Goal: Complete application form

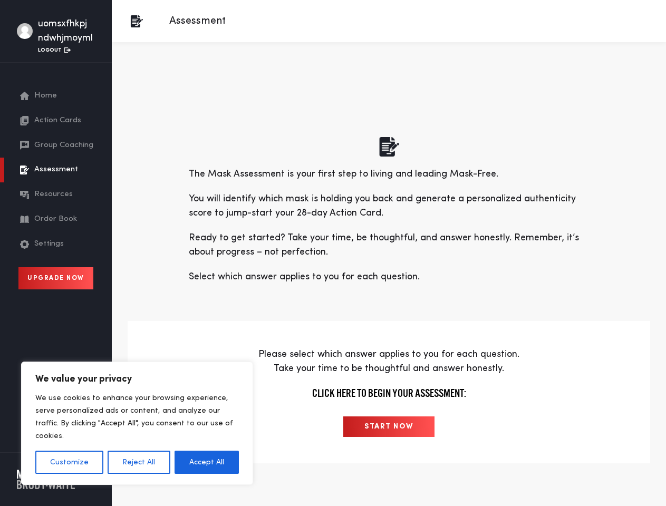
click at [333, 253] on p "Ready to get started? Take your time, be thoughtful, and answer honestly. Remem…" at bounding box center [389, 245] width 400 height 28
click at [69, 462] on button "Customize" at bounding box center [69, 462] width 68 height 23
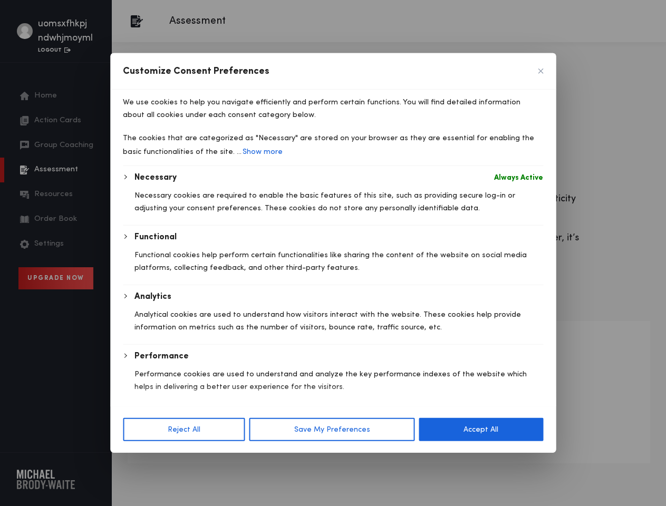
click at [138, 453] on div "Customize Consent Preferences We use cookies to help you navigate efficiently a…" at bounding box center [332, 252] width 445 height 399
click at [207, 441] on button "Reject All" at bounding box center [184, 429] width 122 height 23
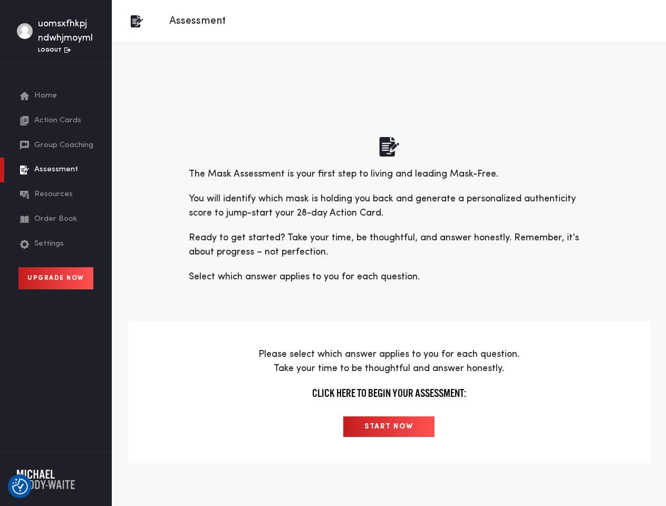
click at [388, 426] on input "START NOW" at bounding box center [388, 426] width 91 height 21
